Goal: Transaction & Acquisition: Obtain resource

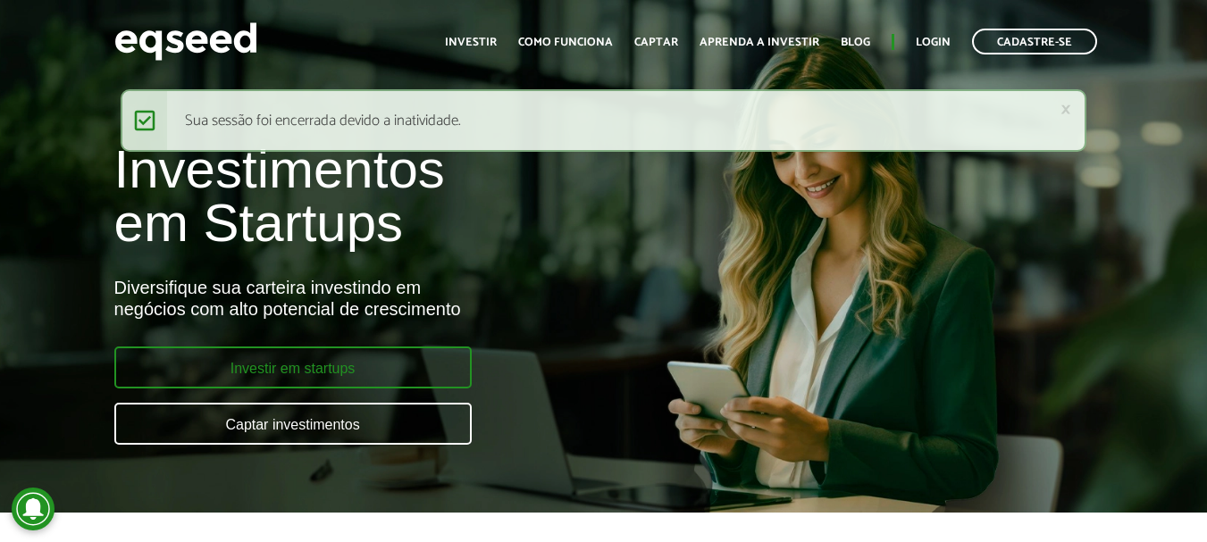
click at [301, 370] on link "Investir em startups" at bounding box center [292, 368] width 357 height 42
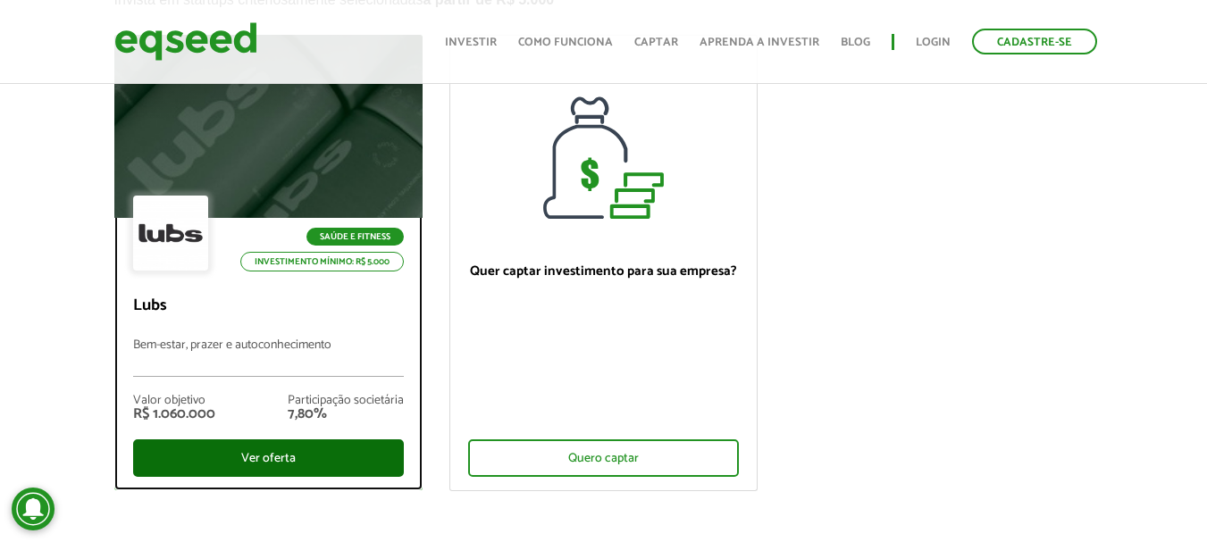
click at [217, 450] on div "Ver oferta" at bounding box center [268, 458] width 271 height 38
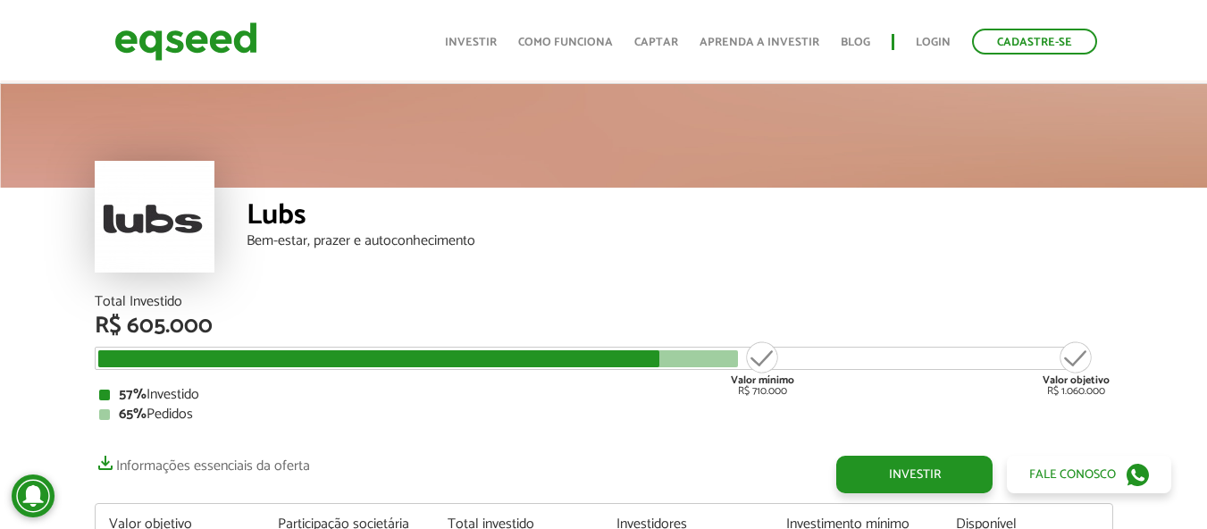
scroll to position [2164, 0]
